Goal: Register for event/course

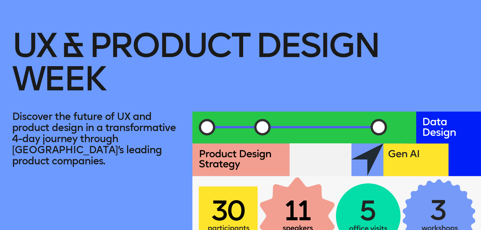
scroll to position [50, 0]
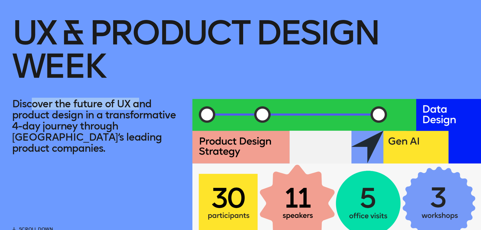
drag, startPoint x: 31, startPoint y: 104, endPoint x: 137, endPoint y: 110, distance: 106.6
click at [137, 110] on p "Discover the future of UX and product design in a transformative 4-day journey …" at bounding box center [96, 126] width 168 height 56
click at [138, 110] on p "Discover the future of UX and product design in a transformative 4-day journey …" at bounding box center [96, 126] width 168 height 56
drag, startPoint x: 11, startPoint y: 104, endPoint x: 158, endPoint y: 107, distance: 147.1
click at [158, 107] on div "UX & Product Design Week Discover the future of UX and product design in a tran…" at bounding box center [240, 97] width 481 height 294
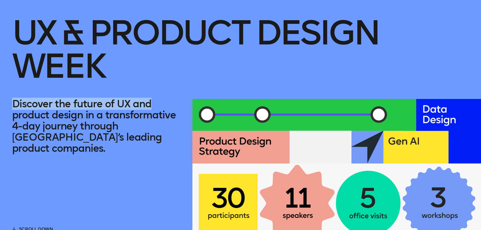
click at [158, 108] on p "Discover the future of UX and product design in a transformative 4-day journey …" at bounding box center [96, 126] width 168 height 56
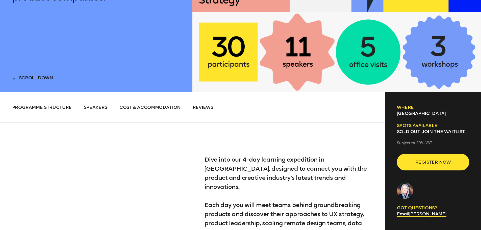
scroll to position [227, 0]
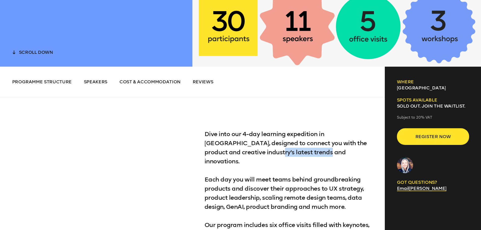
drag, startPoint x: 250, startPoint y: 155, endPoint x: 302, endPoint y: 154, distance: 52.5
click at [302, 154] on p "Dive into our 4-day learning expedition in [GEOGRAPHIC_DATA], designed to conne…" at bounding box center [288, 220] width 168 height 182
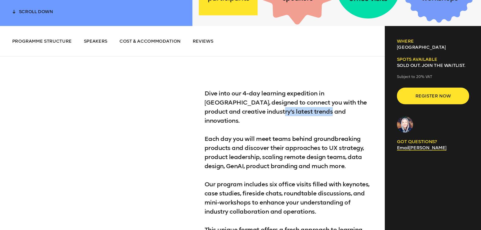
scroll to position [278, 0]
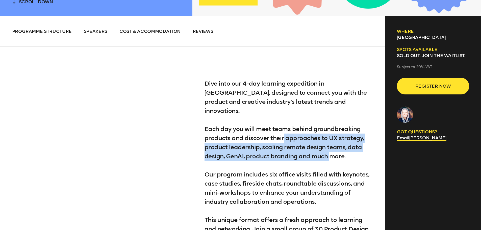
drag, startPoint x: 283, startPoint y: 128, endPoint x: 331, endPoint y: 146, distance: 51.8
click at [331, 144] on p "Dive into our 4-day learning expedition in [GEOGRAPHIC_DATA], designed to conne…" at bounding box center [288, 170] width 168 height 182
click at [331, 151] on p "Dive into our 4-day learning expedition in [GEOGRAPHIC_DATA], designed to conne…" at bounding box center [288, 170] width 168 height 182
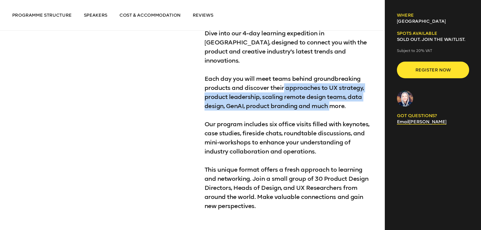
scroll to position [328, 0]
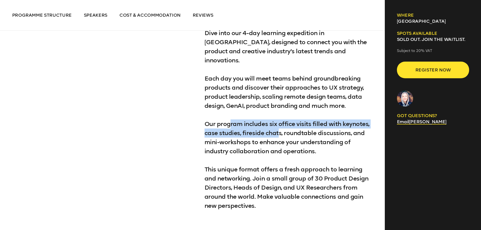
drag, startPoint x: 231, startPoint y: 114, endPoint x: 279, endPoint y: 128, distance: 49.8
click at [279, 128] on p "Dive into our 4-day learning expedition in [GEOGRAPHIC_DATA], designed to conne…" at bounding box center [288, 120] width 168 height 182
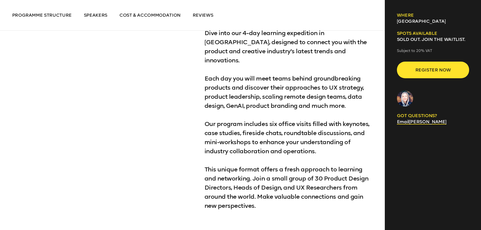
click at [279, 135] on p "Dive into our 4-day learning expedition in [GEOGRAPHIC_DATA], designed to conne…" at bounding box center [288, 120] width 168 height 182
drag, startPoint x: 242, startPoint y: 120, endPoint x: 276, endPoint y: 117, distance: 34.2
click at [276, 117] on p "Dive into our 4-day learning expedition in [GEOGRAPHIC_DATA], designed to conne…" at bounding box center [288, 120] width 168 height 182
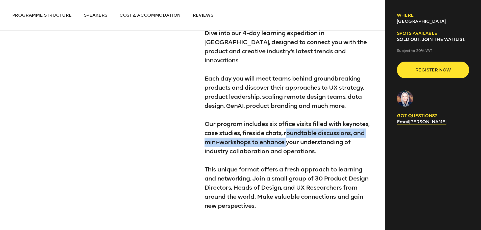
click at [286, 129] on p "Dive into our 4-day learning expedition in [GEOGRAPHIC_DATA], designed to conne…" at bounding box center [288, 120] width 168 height 182
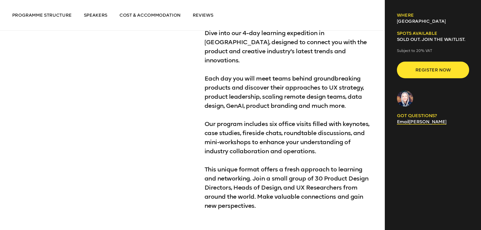
click at [219, 122] on p "Dive into our 4-day learning expedition in [GEOGRAPHIC_DATA], designed to conne…" at bounding box center [288, 120] width 168 height 182
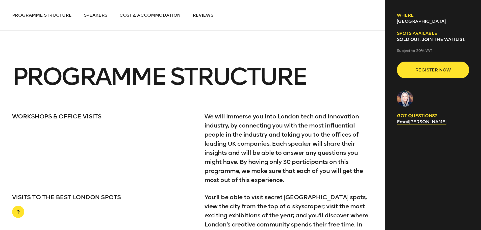
scroll to position [934, 0]
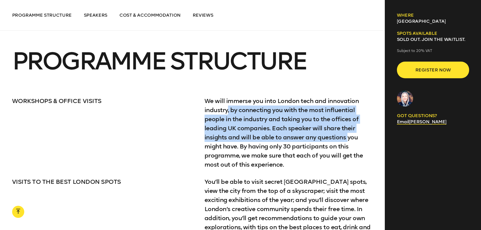
drag, startPoint x: 226, startPoint y: 103, endPoint x: 347, endPoint y: 133, distance: 124.5
click at [347, 133] on p "We will immerse you into London tech and innovation industry, by connecting you…" at bounding box center [288, 132] width 168 height 73
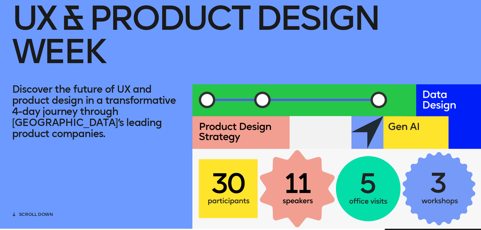
scroll to position [0, 0]
